Goal: Task Accomplishment & Management: Complete application form

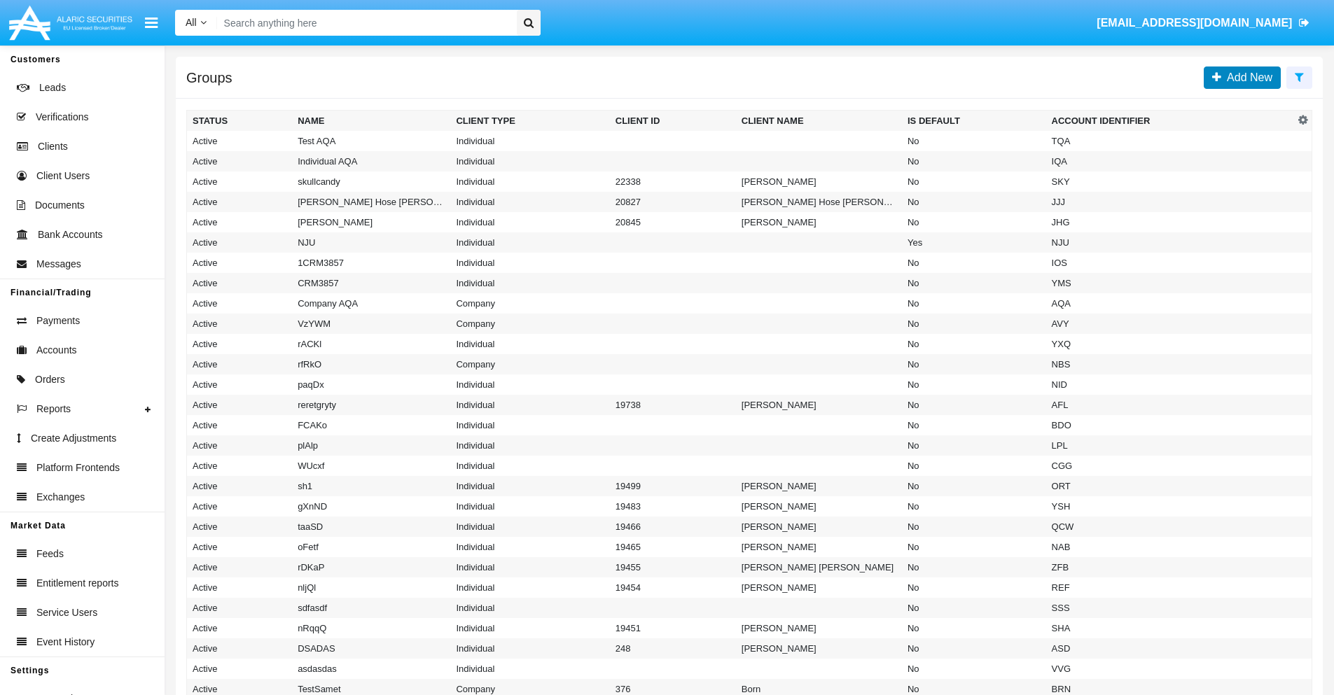
click at [1247, 77] on span "Add New" at bounding box center [1246, 77] width 51 height 12
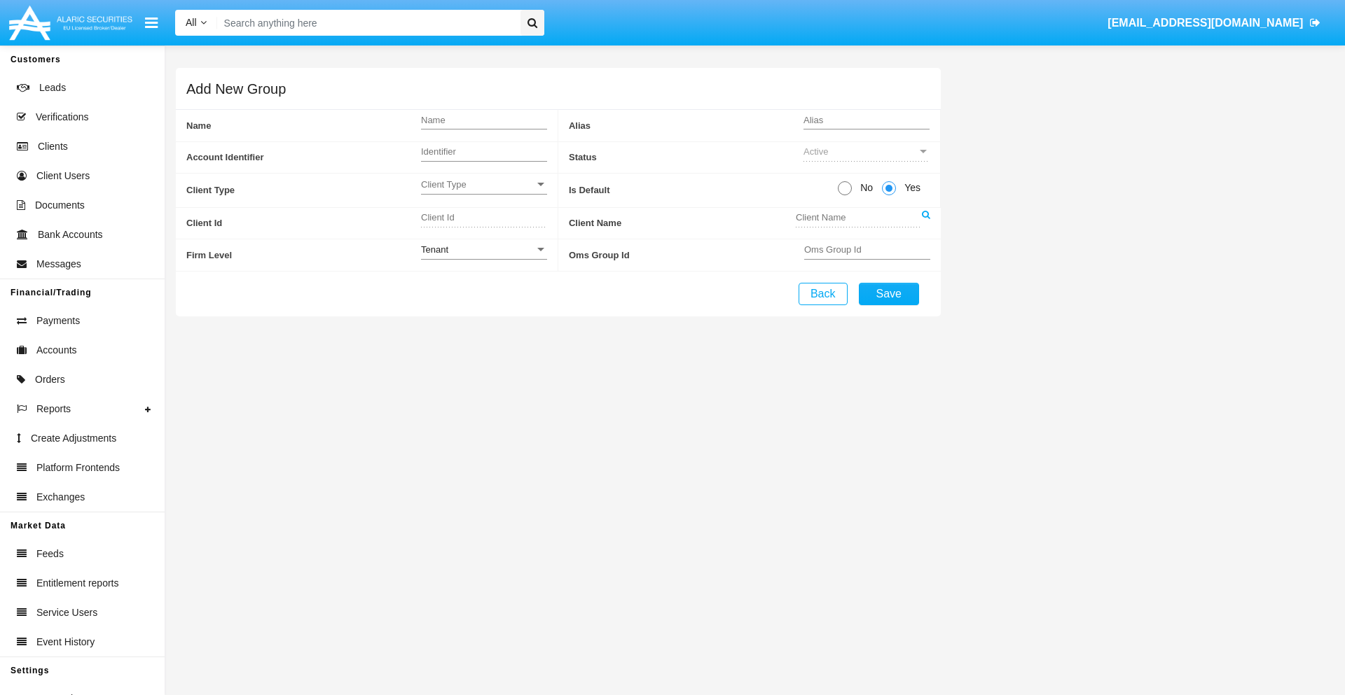
click at [864, 188] on span "No" at bounding box center [864, 188] width 25 height 15
click at [845, 195] on input "No" at bounding box center [844, 195] width 1 height 1
radio input "true"
type input "OXyhd"
type input "X"
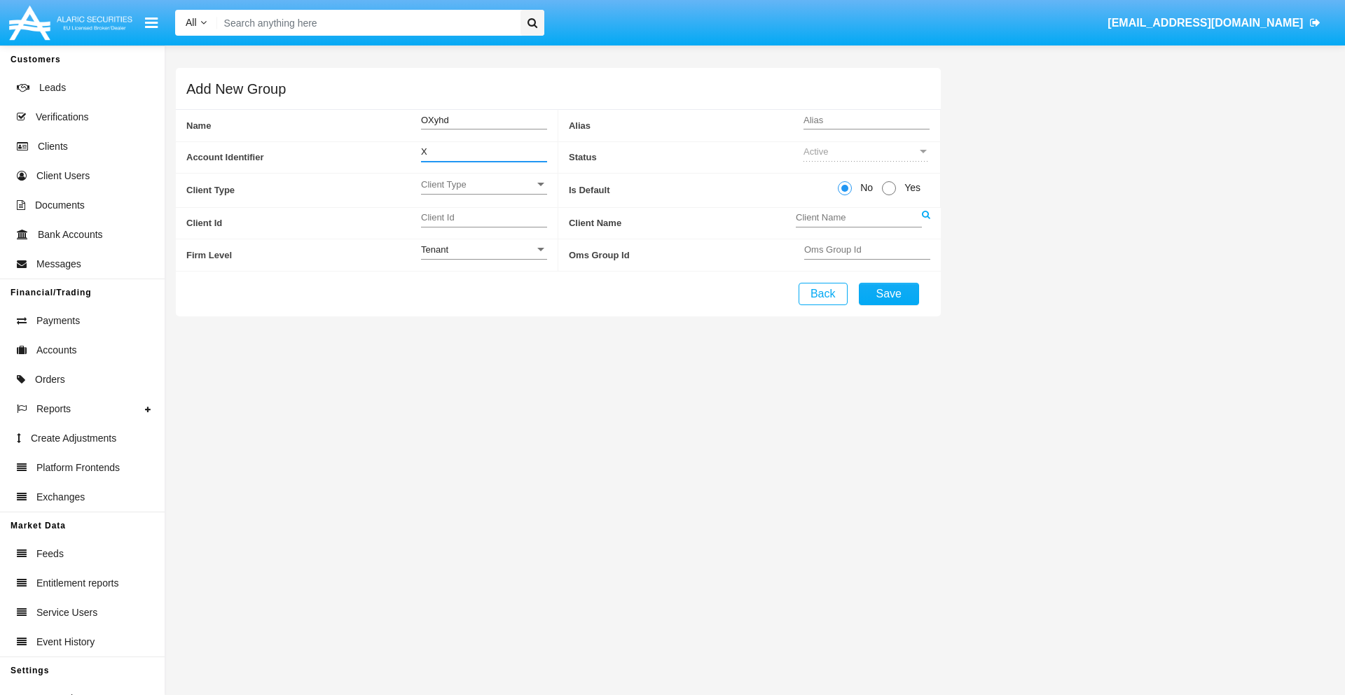
click at [483, 184] on span "Client Type" at bounding box center [477, 185] width 113 height 12
click at [483, 192] on span "Individual" at bounding box center [484, 192] width 126 height 27
click at [483, 249] on div "Tenant" at bounding box center [477, 250] width 113 height 12
click at [483, 257] on span "Tenant" at bounding box center [484, 257] width 126 height 27
type input "wCisS"
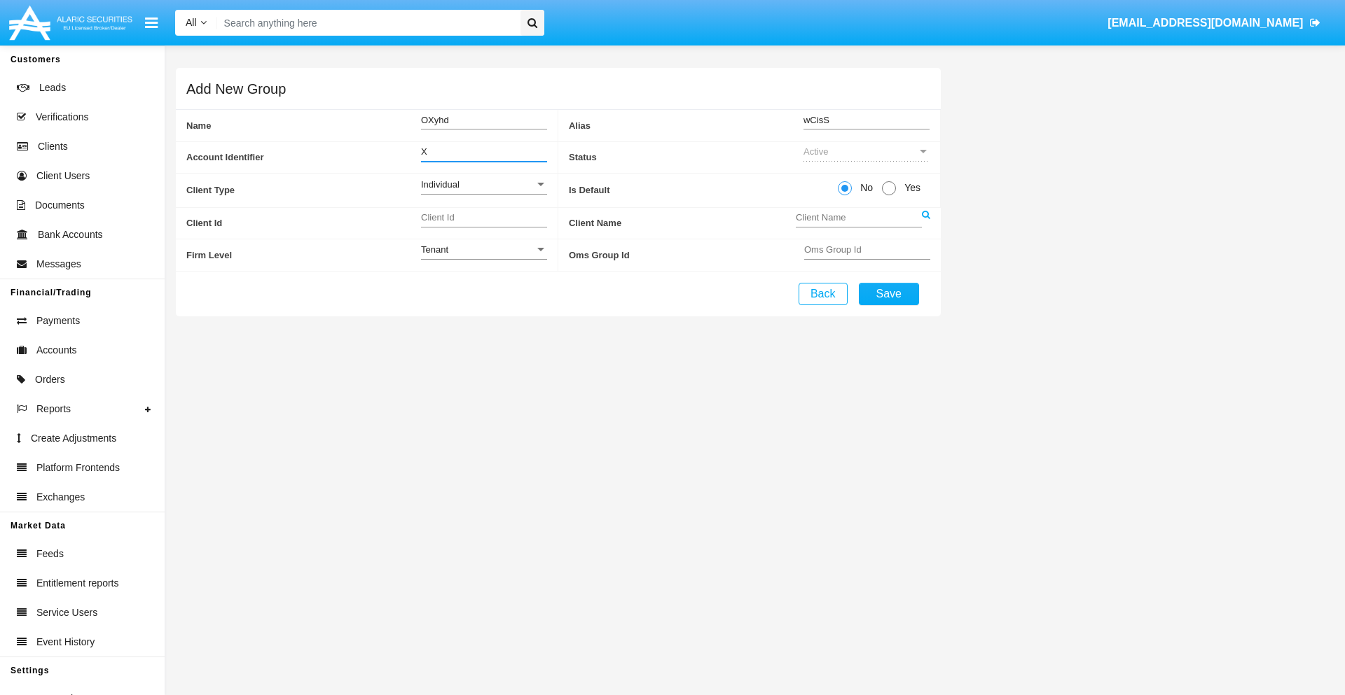
type input "X"
click at [888, 293] on button "Save" at bounding box center [889, 294] width 60 height 22
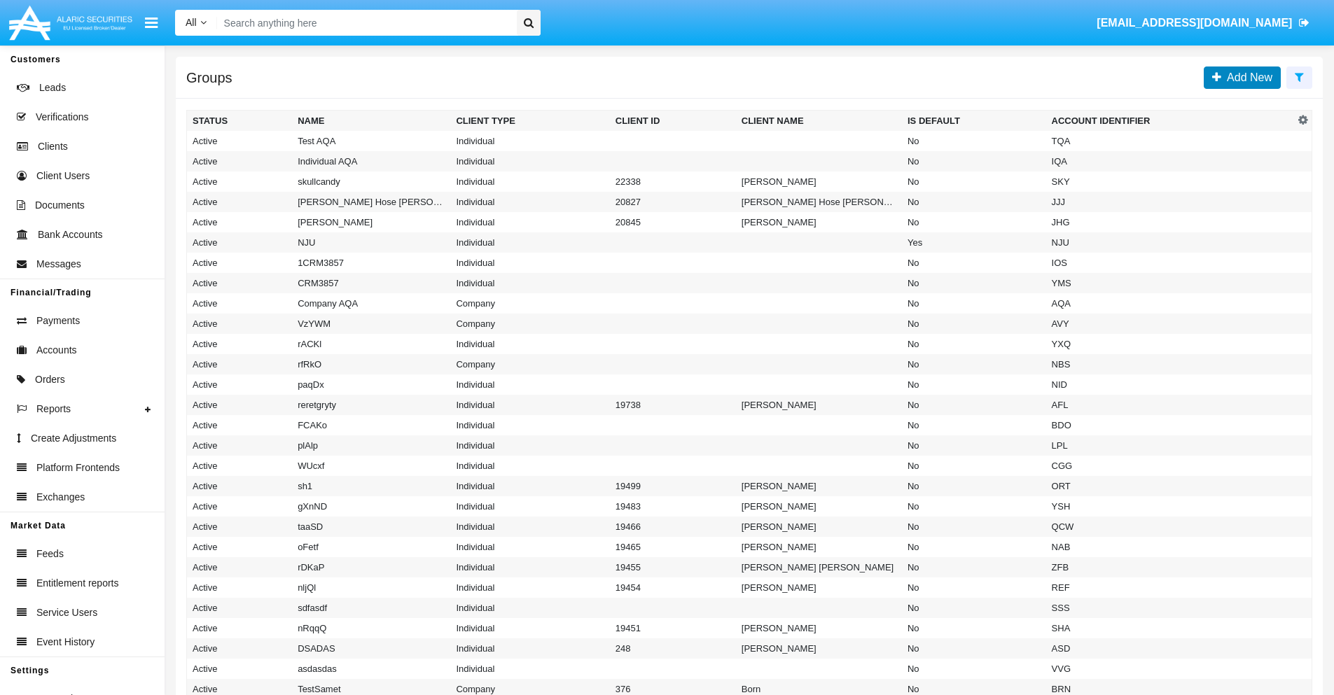
click at [1247, 77] on span "Add New" at bounding box center [1246, 77] width 51 height 12
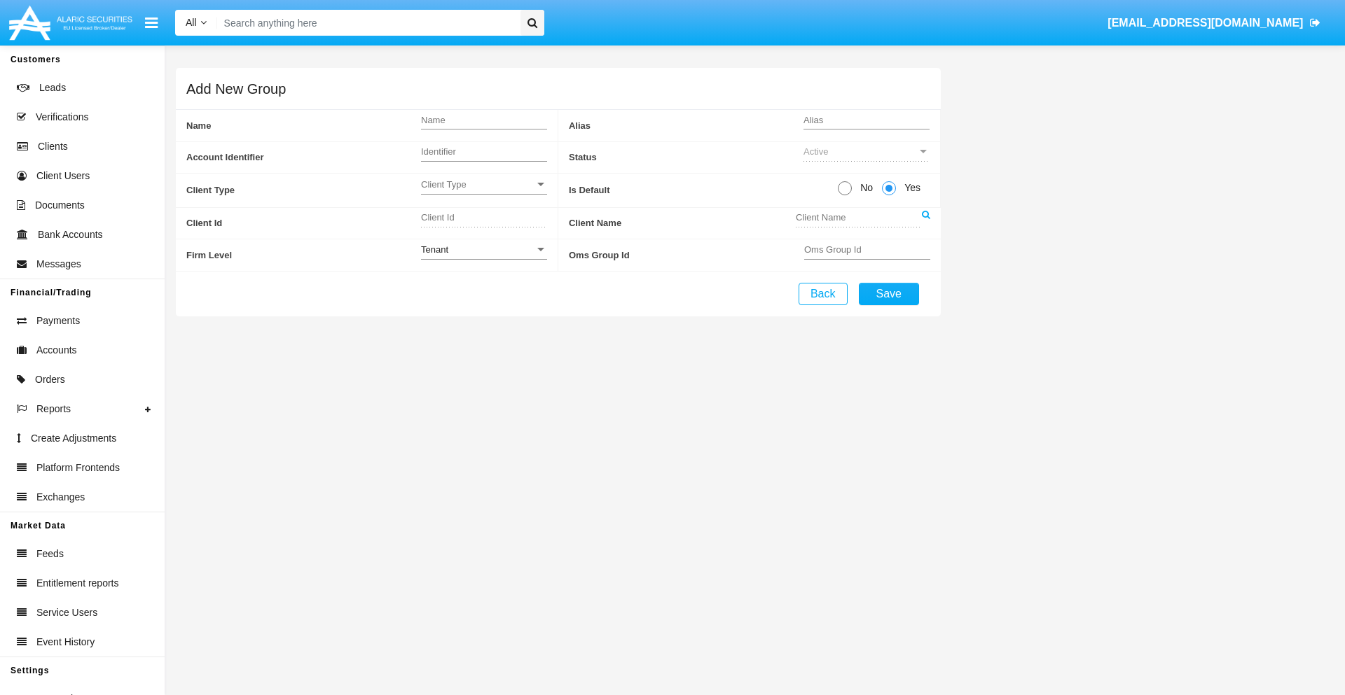
click at [864, 188] on span "No" at bounding box center [864, 188] width 25 height 15
click at [845, 195] on input "No" at bounding box center [844, 195] width 1 height 1
radio input "true"
click at [483, 184] on span "Client Type" at bounding box center [477, 185] width 113 height 12
click at [483, 219] on span "Company" at bounding box center [473, 219] width 104 height 27
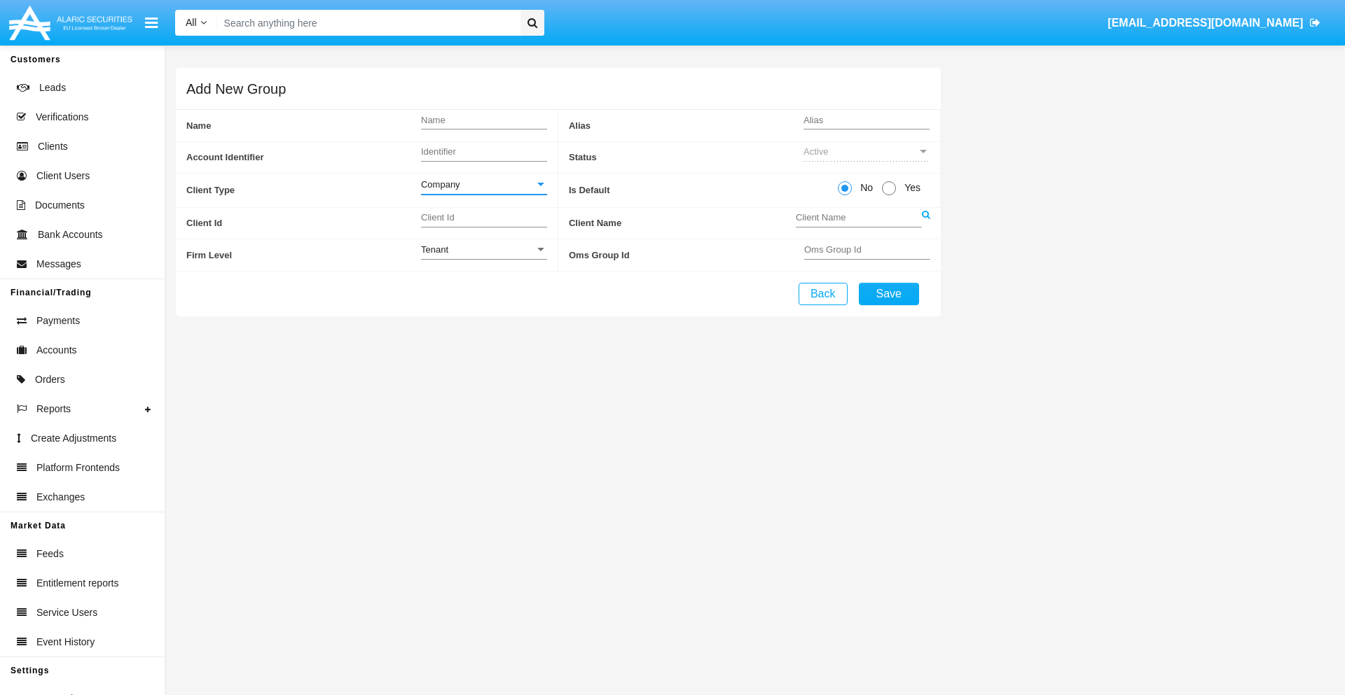
click at [925, 223] on link at bounding box center [926, 224] width 8 height 32
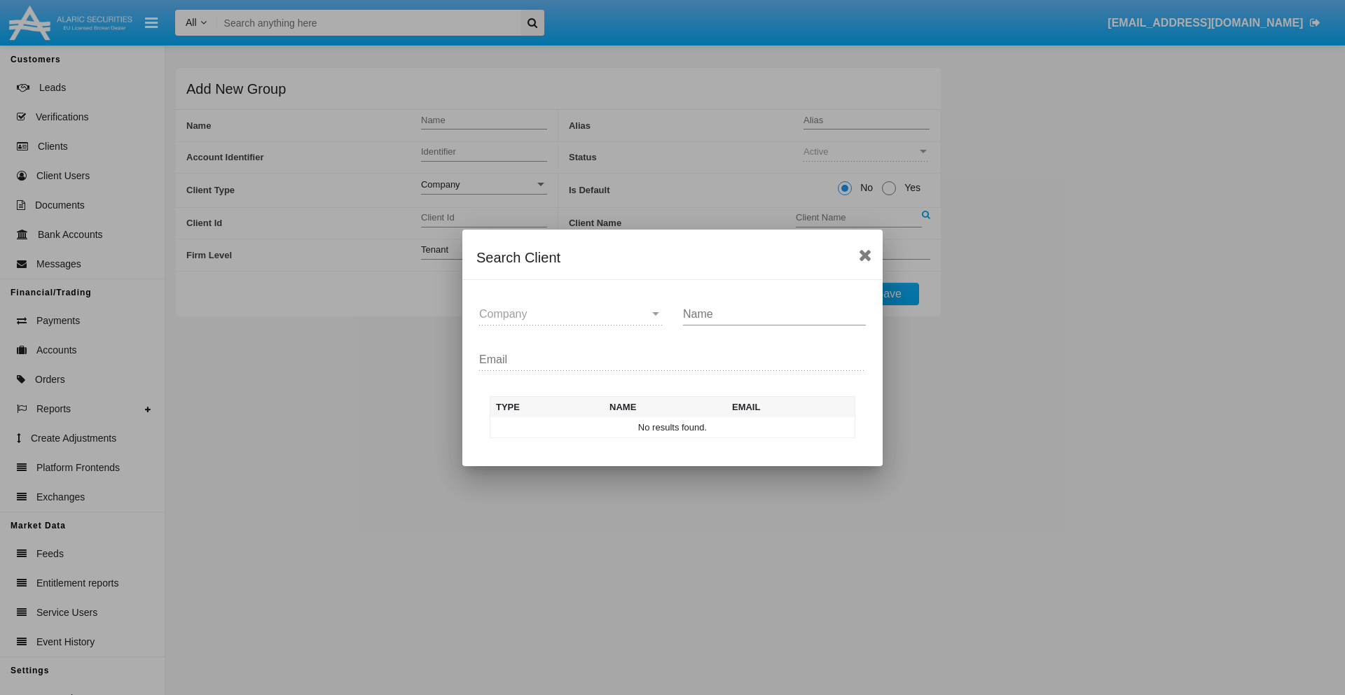
click at [774, 314] on input "Name" at bounding box center [774, 314] width 183 height 13
type input "FlashTurtles"
click at [685, 427] on td "FlashTurtles" at bounding box center [684, 427] width 147 height 21
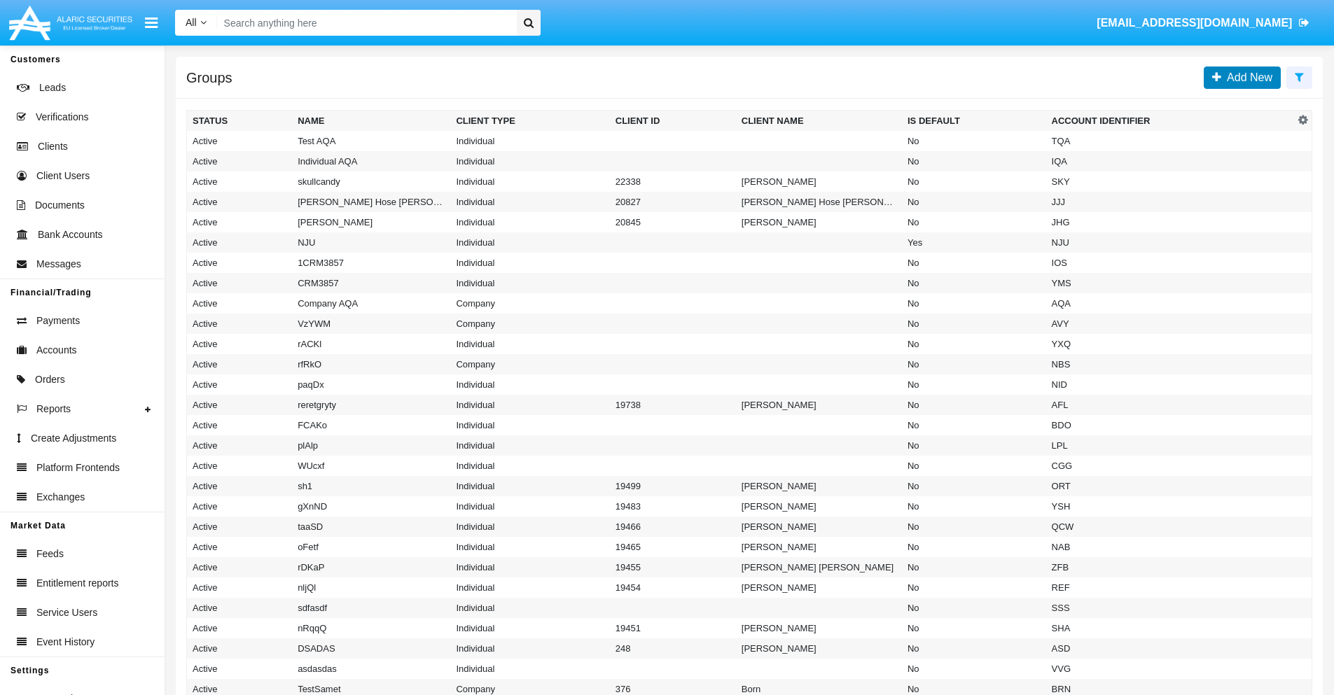
click at [1247, 77] on span "Add New" at bounding box center [1246, 77] width 51 height 12
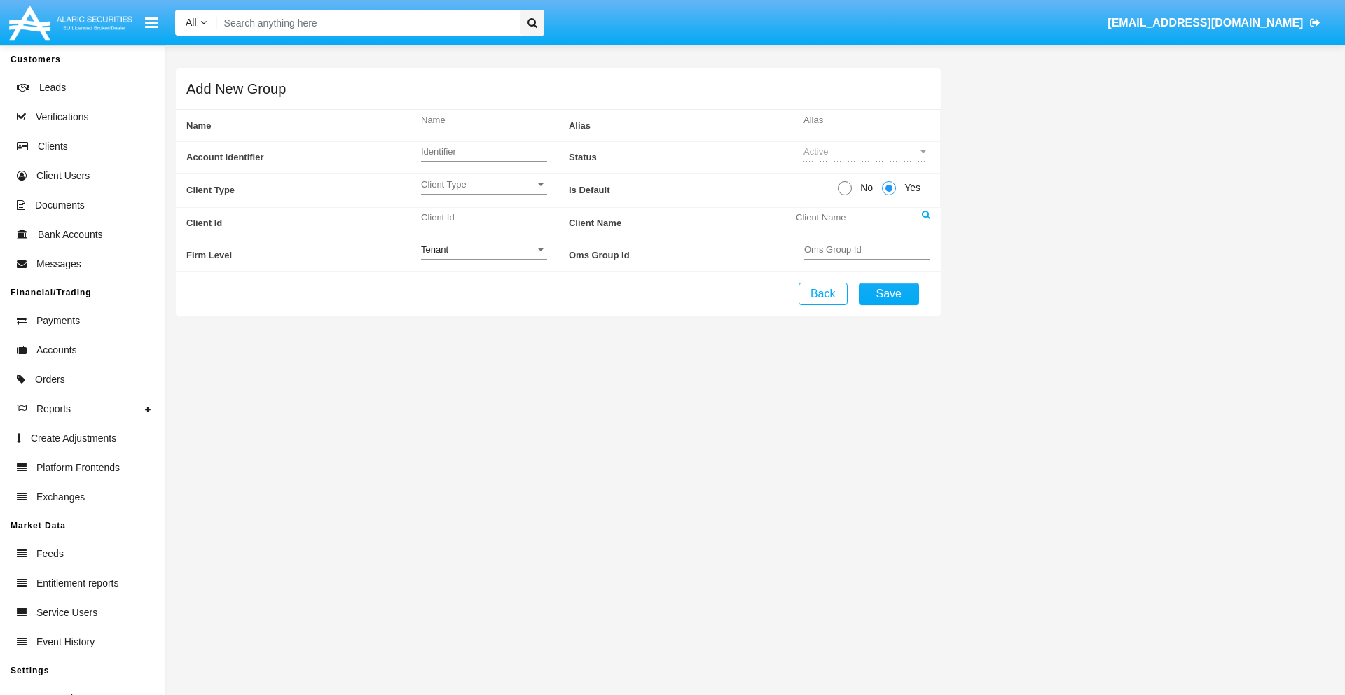
click at [864, 188] on span "No" at bounding box center [864, 188] width 25 height 15
click at [845, 195] on input "No" at bounding box center [844, 195] width 1 height 1
radio input "true"
click at [483, 184] on span "Client Type" at bounding box center [477, 185] width 113 height 12
click at [483, 192] on span "Individual" at bounding box center [484, 192] width 126 height 27
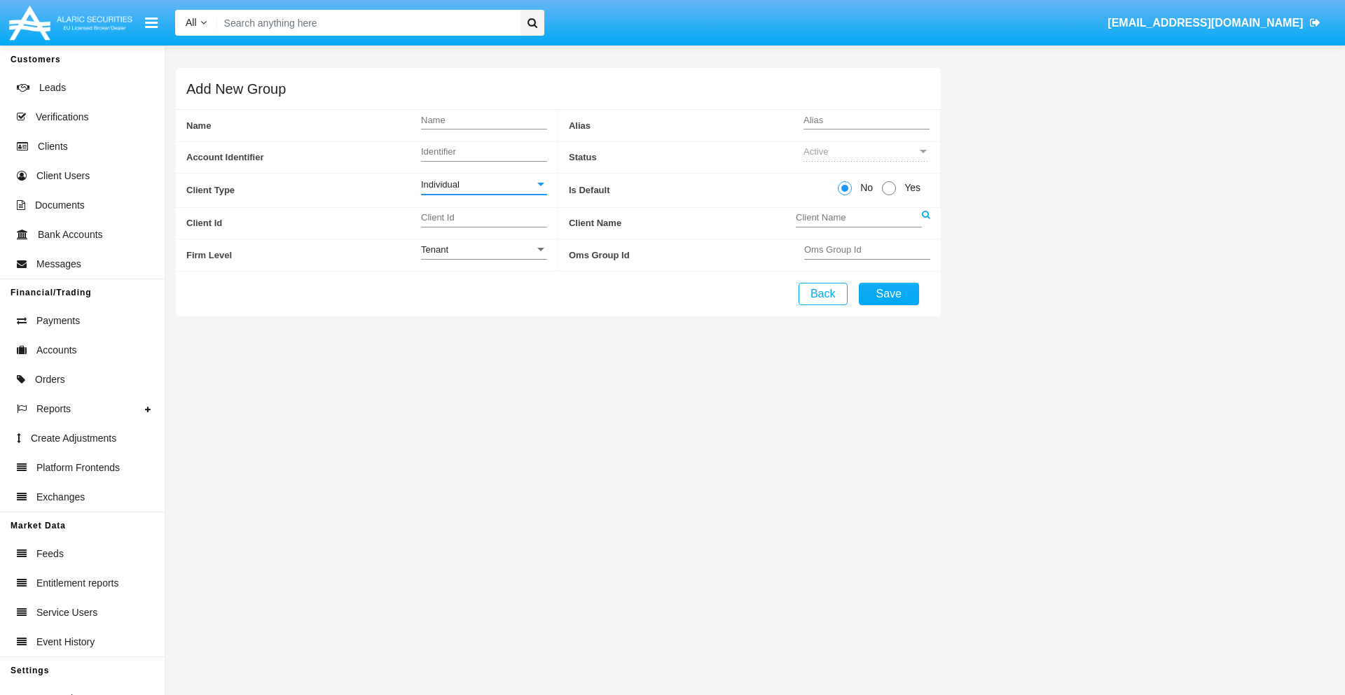
click at [925, 223] on link at bounding box center [926, 224] width 8 height 32
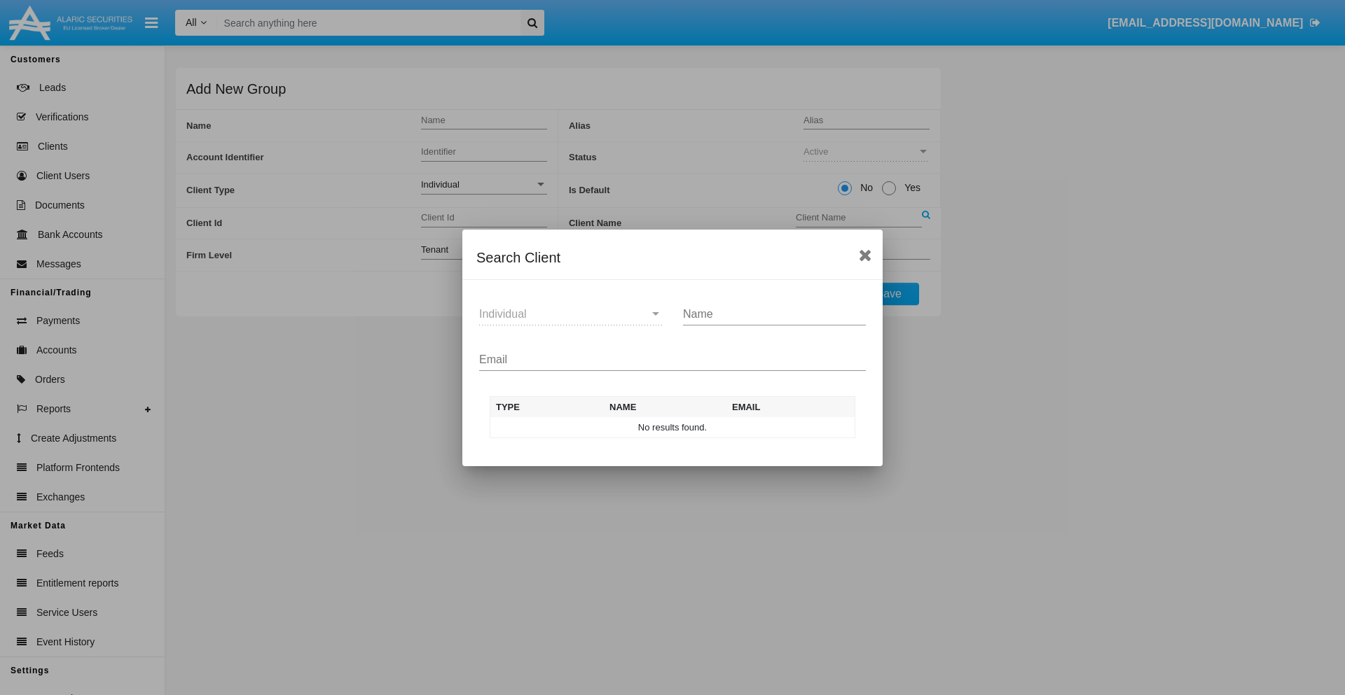
click at [672, 359] on input "Email" at bounding box center [672, 360] width 387 height 13
type input "test-user-snake@aqa.com"
click at [787, 427] on td "test-user-snake@aqa.com" at bounding box center [788, 427] width 134 height 21
